Goal: Task Accomplishment & Management: Manage account settings

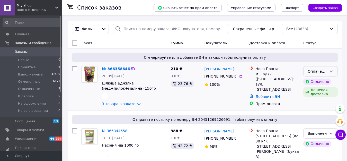
click at [319, 72] on div "Оплаченный" at bounding box center [318, 71] width 20 height 6
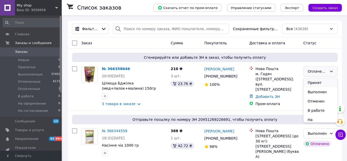
click at [315, 82] on li "Принят" at bounding box center [321, 82] width 34 height 9
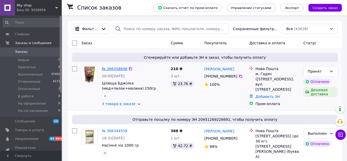
click at [118, 69] on link "№ 366358646" at bounding box center [114, 69] width 25 height 4
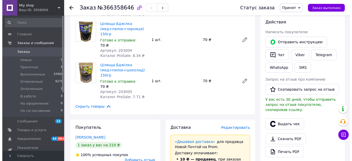
scroll to position [103, 0]
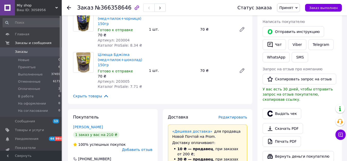
click at [230, 115] on span "Редактировать" at bounding box center [233, 117] width 29 height 4
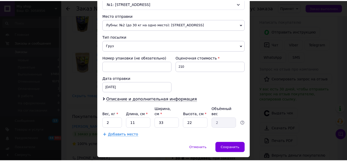
scroll to position [180, 0]
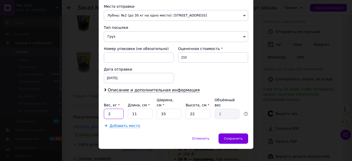
click at [117, 109] on input "2" at bounding box center [114, 114] width 20 height 10
type input "0.5"
type input "1"
type input "0.1"
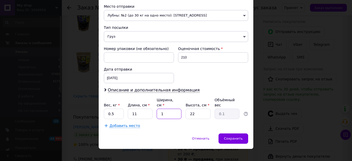
type input "11"
type input "0.67"
type input "11"
type input "1"
type input "0.1"
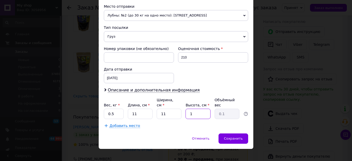
type input "11"
type input "0.33"
type input "11"
click at [234, 136] on span "Сохранить" at bounding box center [233, 138] width 19 height 4
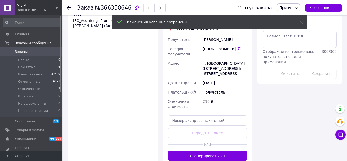
scroll to position [309, 0]
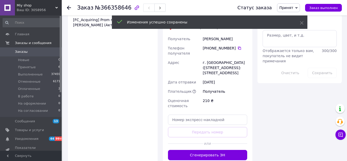
click at [232, 135] on div "Доставка Редактировать «Дешевая доставка»   для продавца Новой Почтой на Prom. …" at bounding box center [208, 34] width 90 height 262
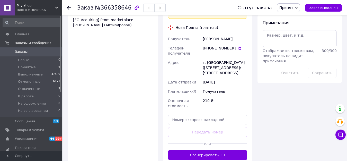
click at [232, 150] on button "Сгенерировать ЭН" at bounding box center [208, 155] width 80 height 10
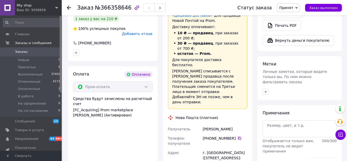
scroll to position [206, 0]
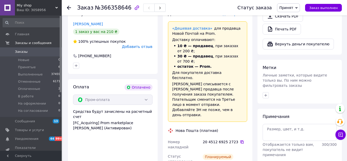
click at [241, 140] on icon at bounding box center [242, 141] width 3 height 3
click at [329, 8] on span "Заказ выполнен" at bounding box center [323, 8] width 29 height 4
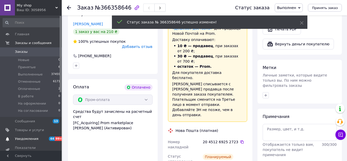
click at [29, 141] on span "Уведомления" at bounding box center [26, 138] width 23 height 5
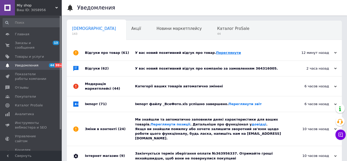
click at [216, 53] on link "Переглянути" at bounding box center [228, 53] width 25 height 4
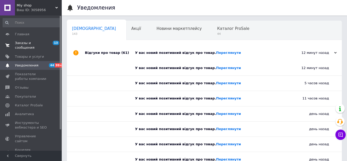
click at [43, 42] on span "Заказы и сообщения" at bounding box center [31, 45] width 33 height 9
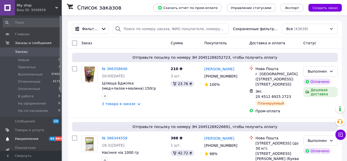
click at [22, 138] on span "Уведомления" at bounding box center [26, 138] width 23 height 5
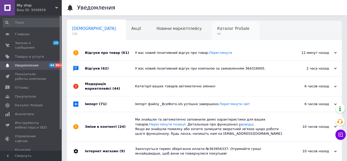
click at [217, 29] on span "Каталог ProSale" at bounding box center [233, 28] width 32 height 5
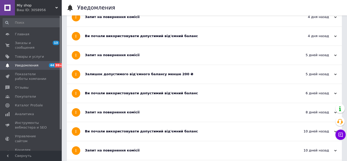
scroll to position [154, 0]
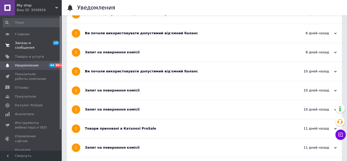
click at [37, 45] on span "Заказы и сообщения" at bounding box center [31, 45] width 33 height 9
